Goal: Obtain resource: Obtain resource

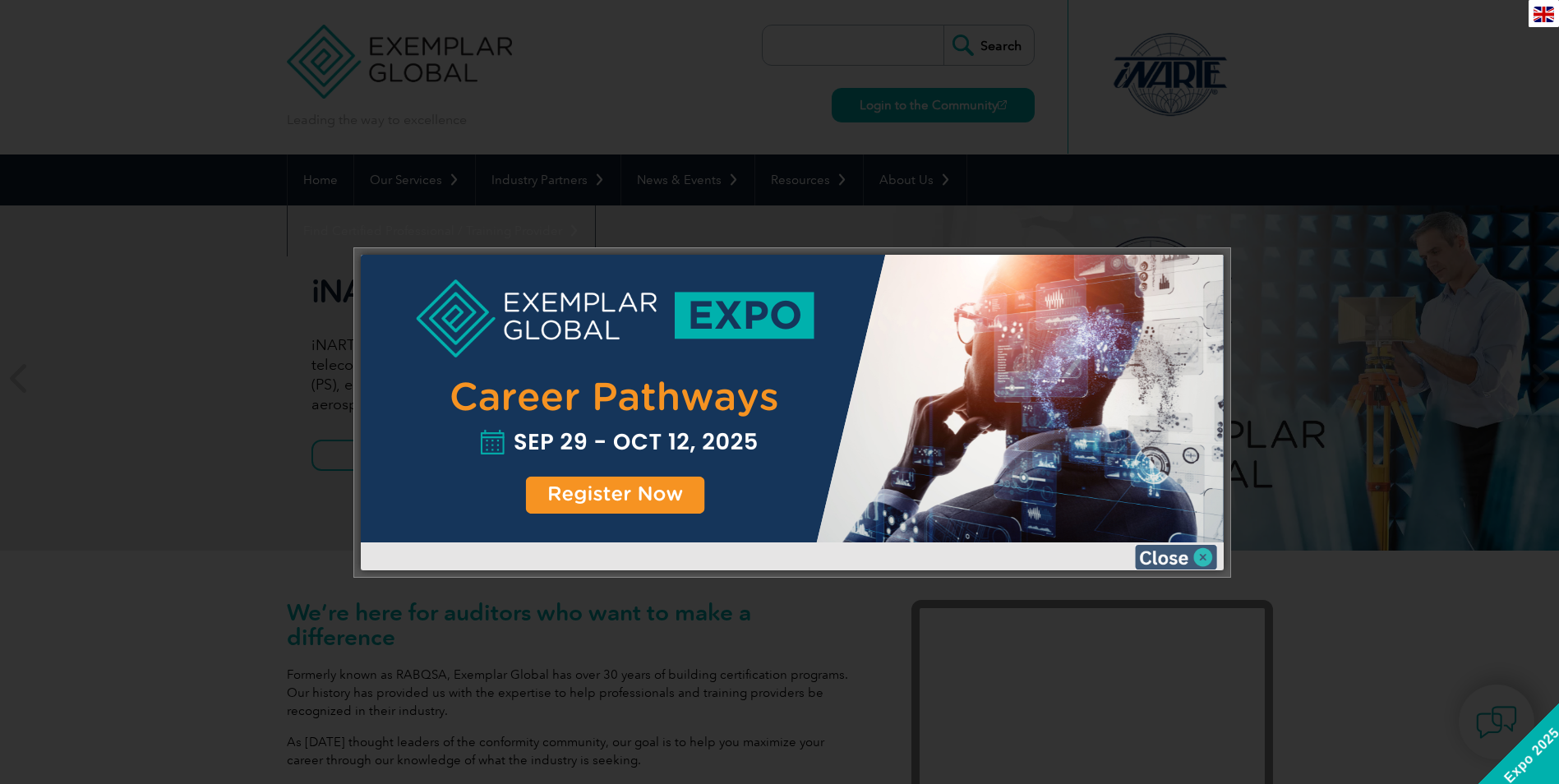
click at [1161, 556] on img at bounding box center [1176, 557] width 82 height 24
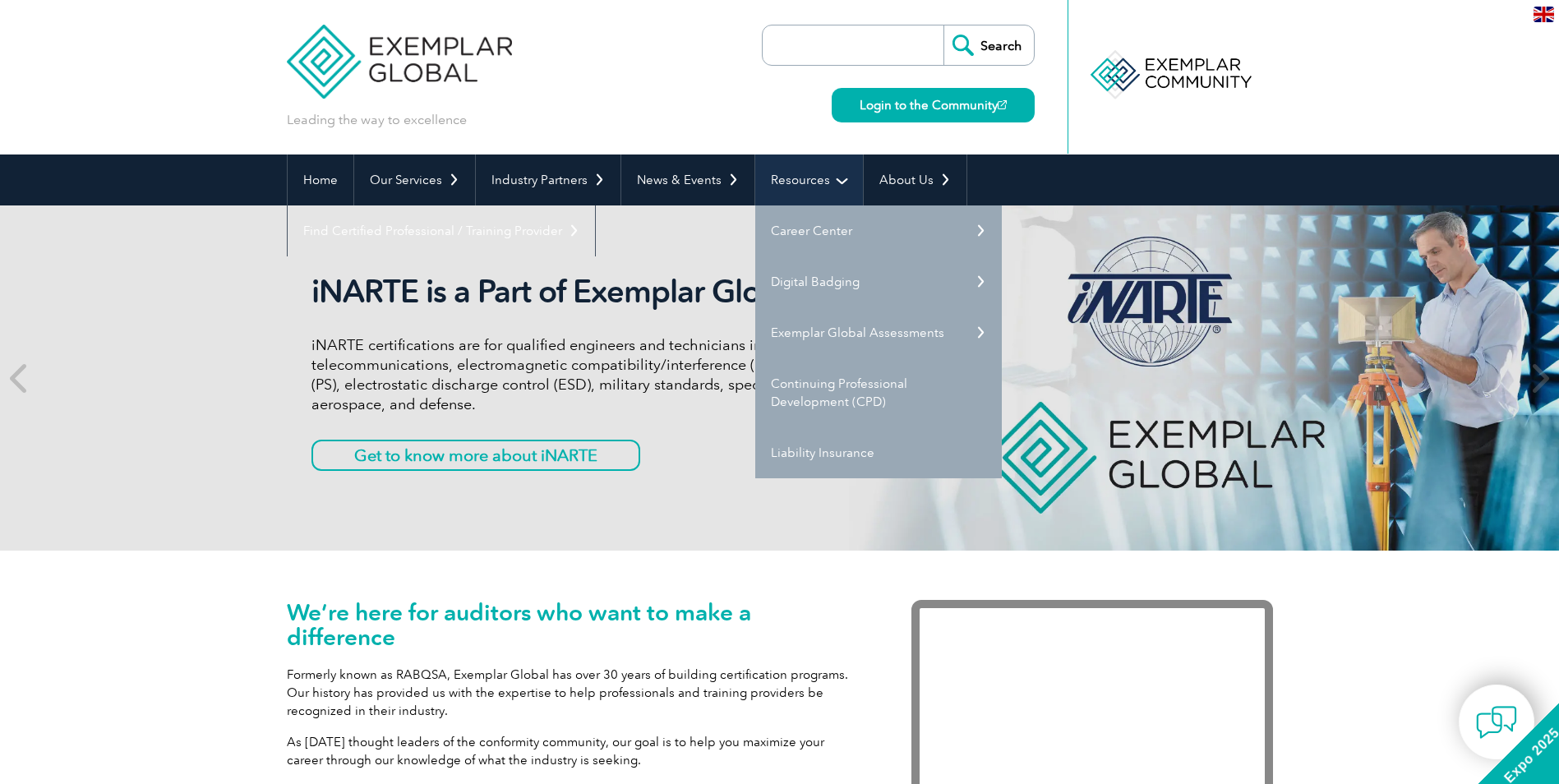
click at [804, 177] on link "Resources" at bounding box center [809, 180] width 107 height 51
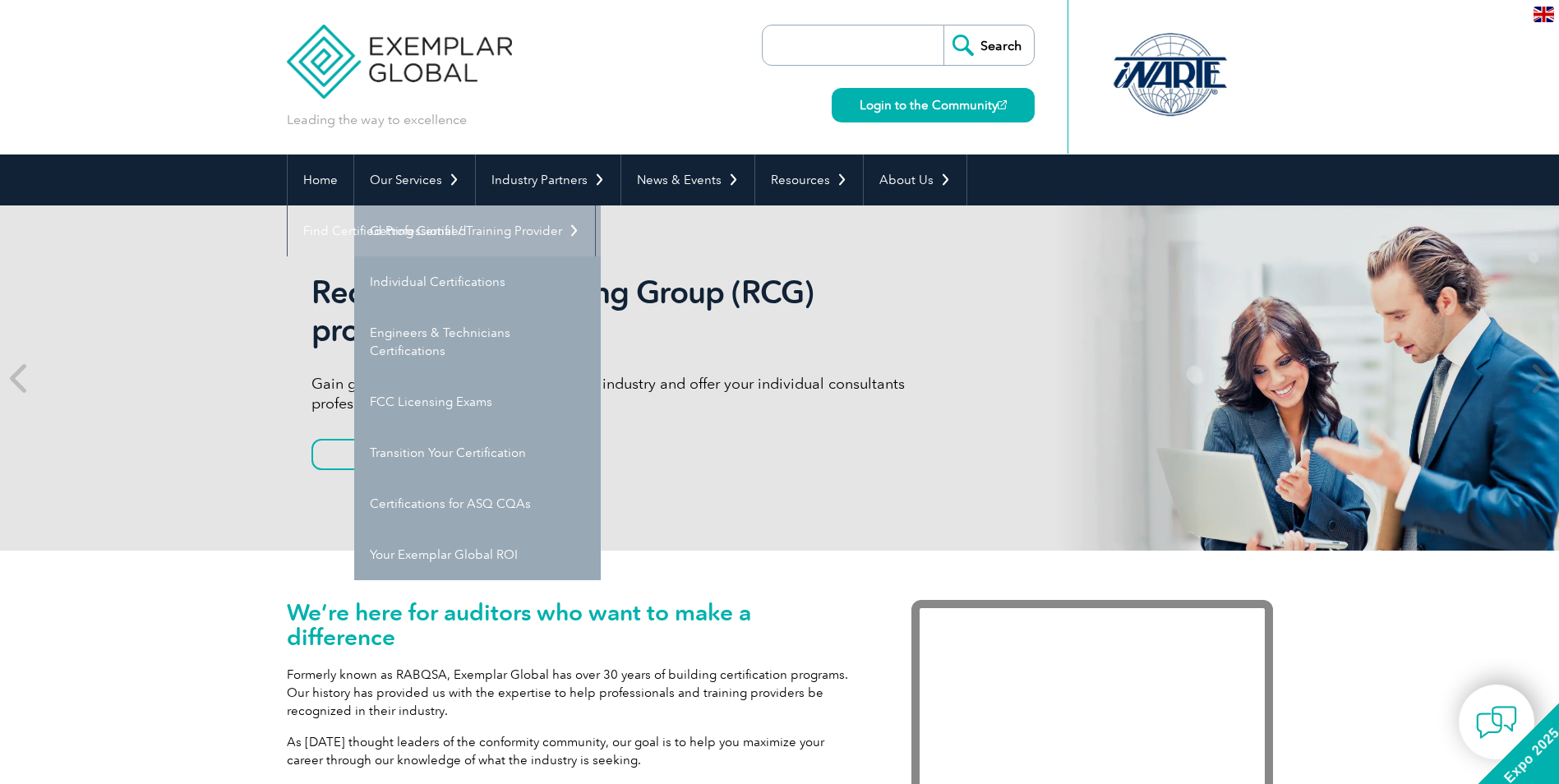
click at [442, 237] on link "Getting Certified" at bounding box center [478, 230] width 246 height 51
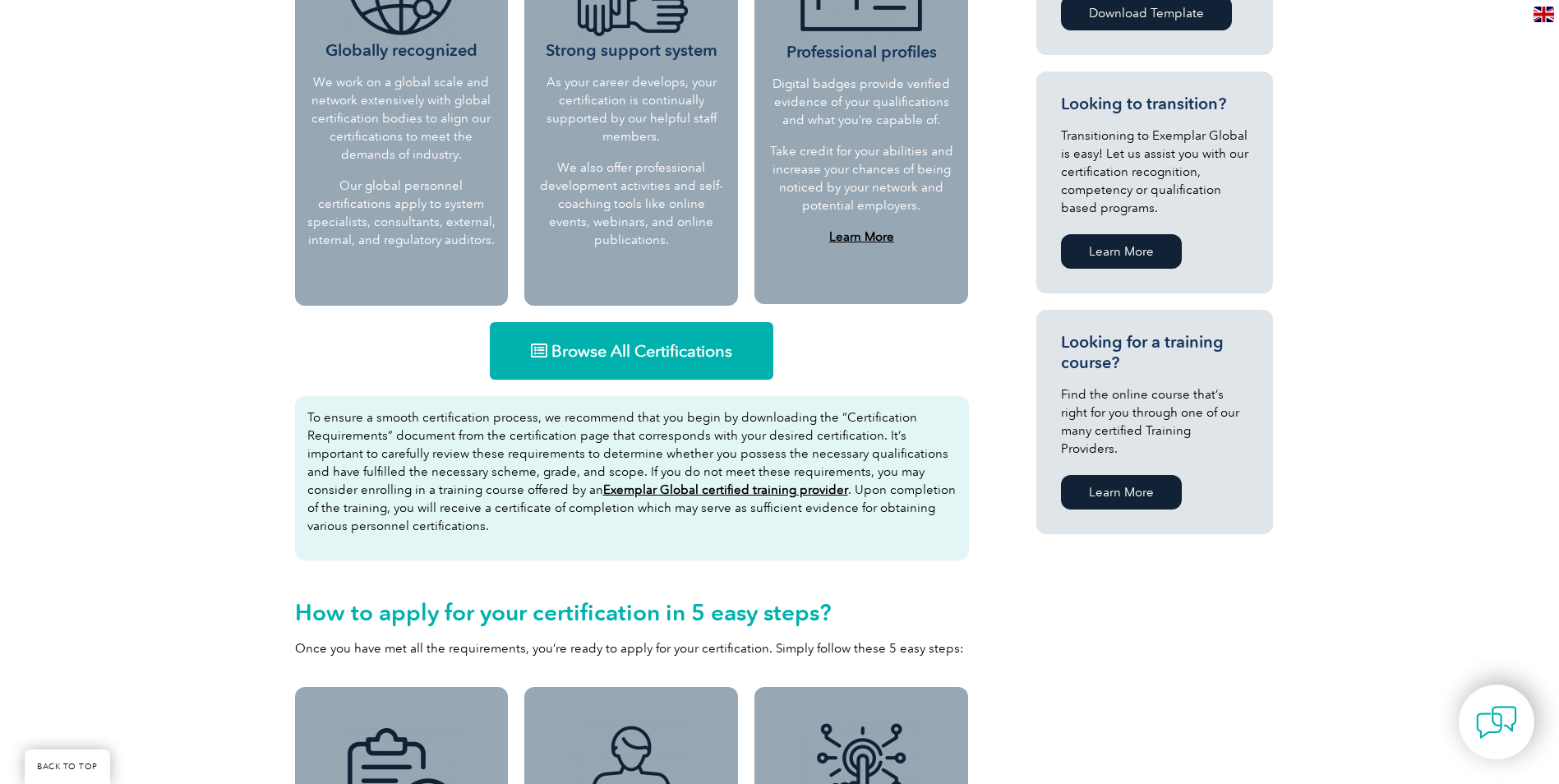
scroll to position [822, 0]
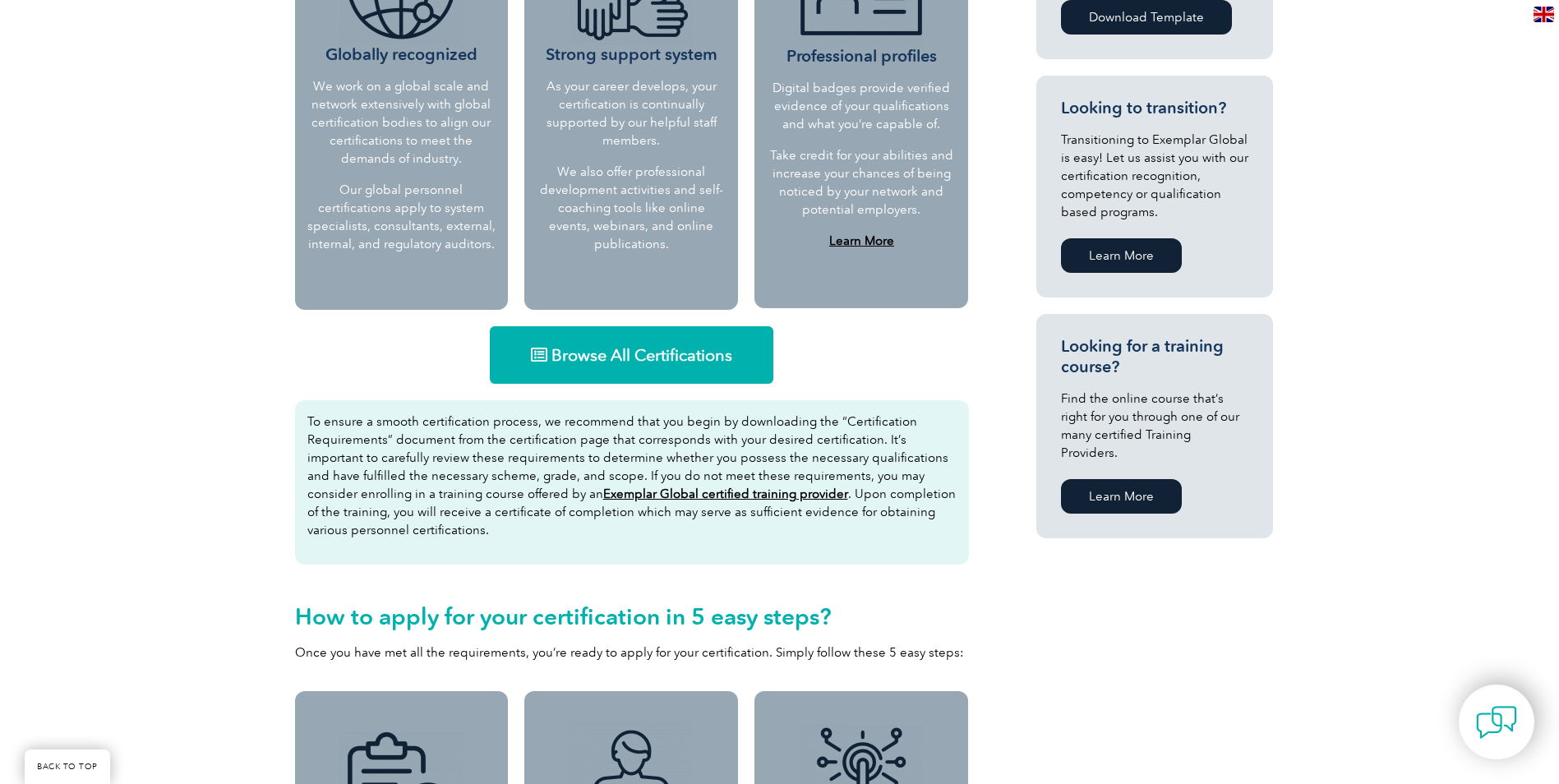
click at [571, 339] on link "Browse All Certifications" at bounding box center [631, 355] width 284 height 58
